Goal: Task Accomplishment & Management: Complete application form

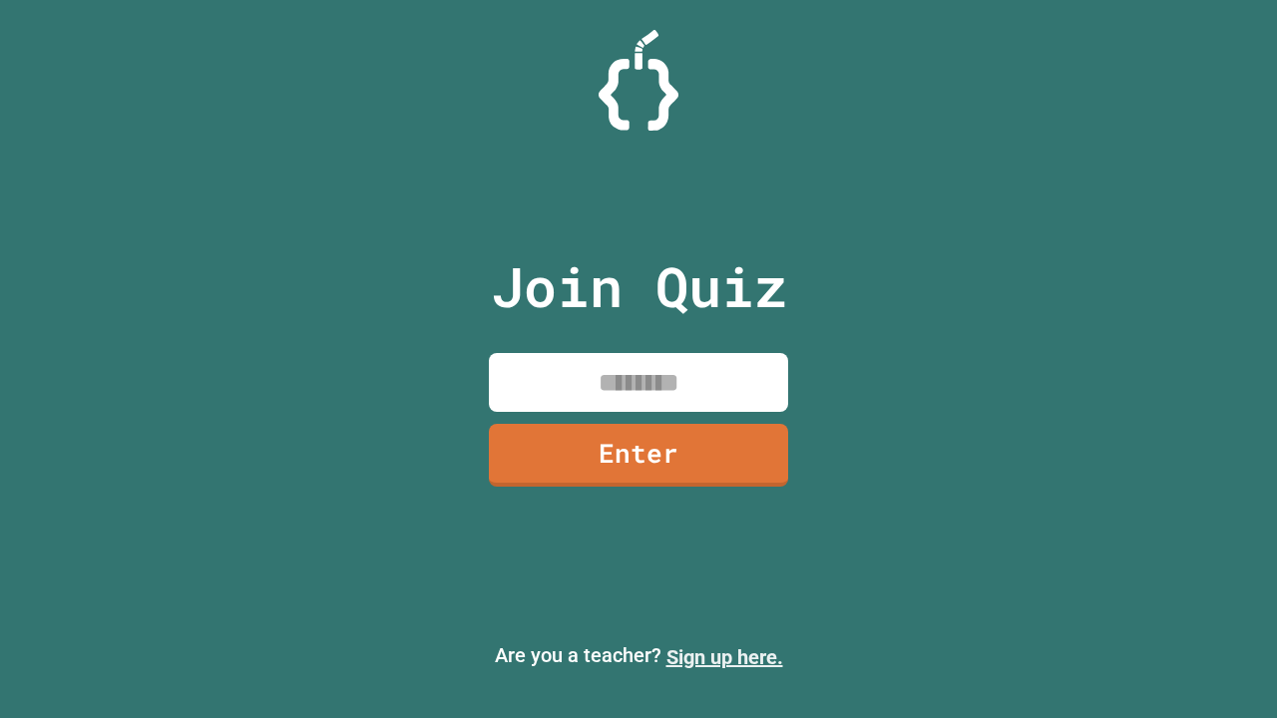
click at [724, 657] on link "Sign up here." at bounding box center [724, 657] width 117 height 24
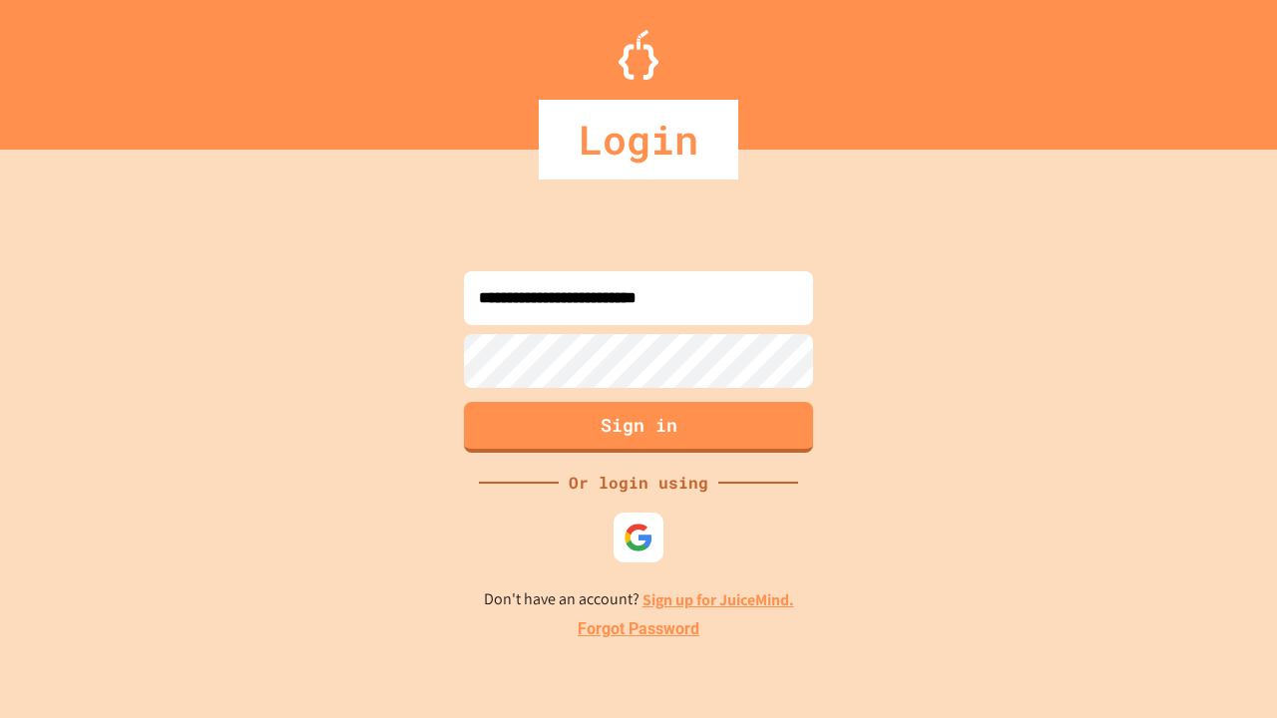
type input "**********"
